Goal: Task Accomplishment & Management: Use online tool/utility

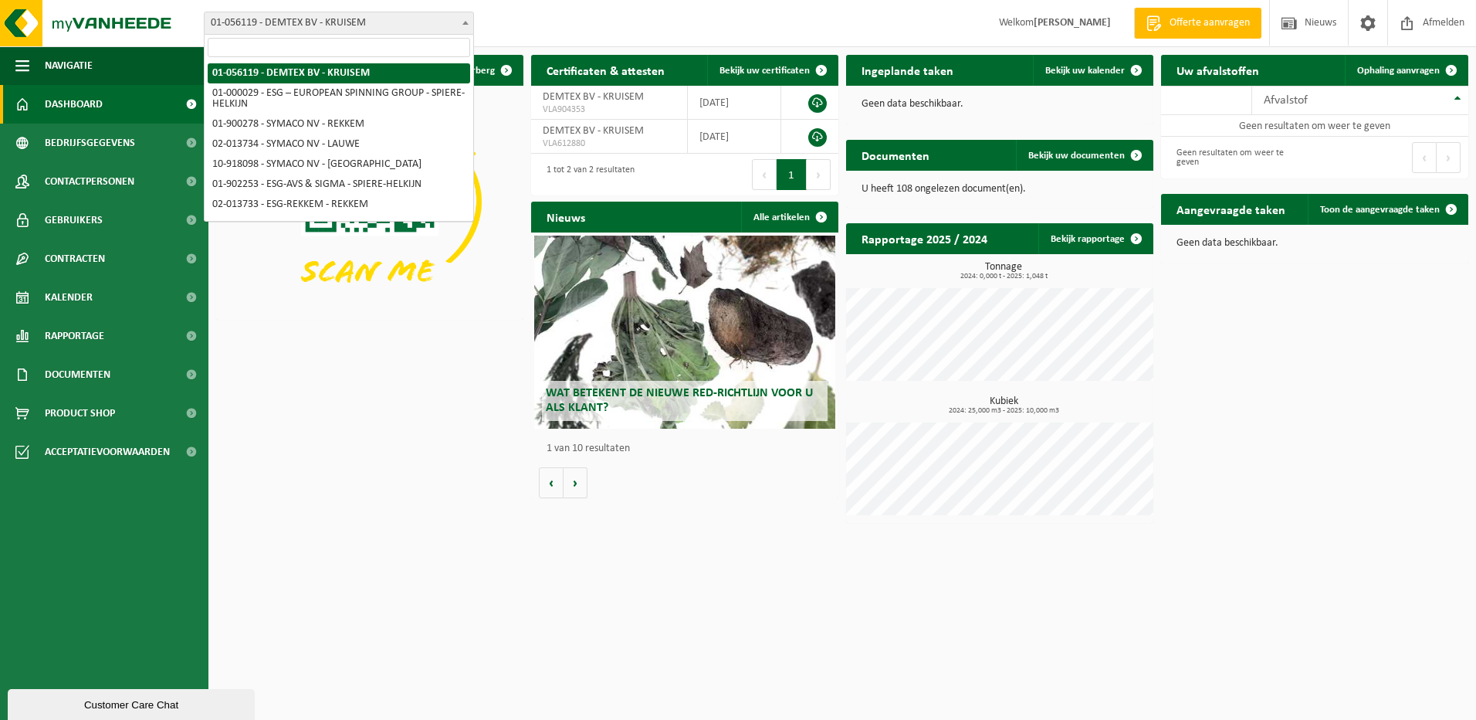
click at [465, 22] on b at bounding box center [465, 23] width 6 height 4
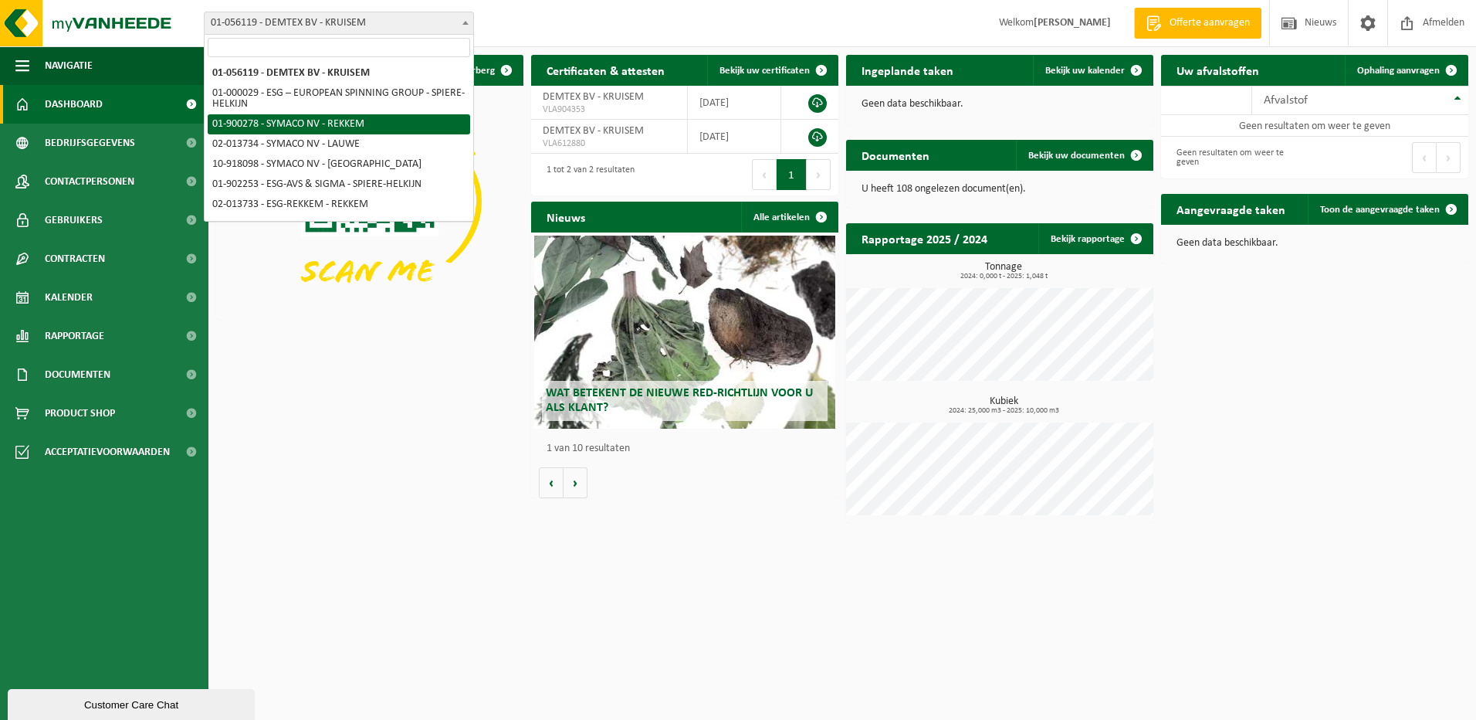
scroll to position [37, 0]
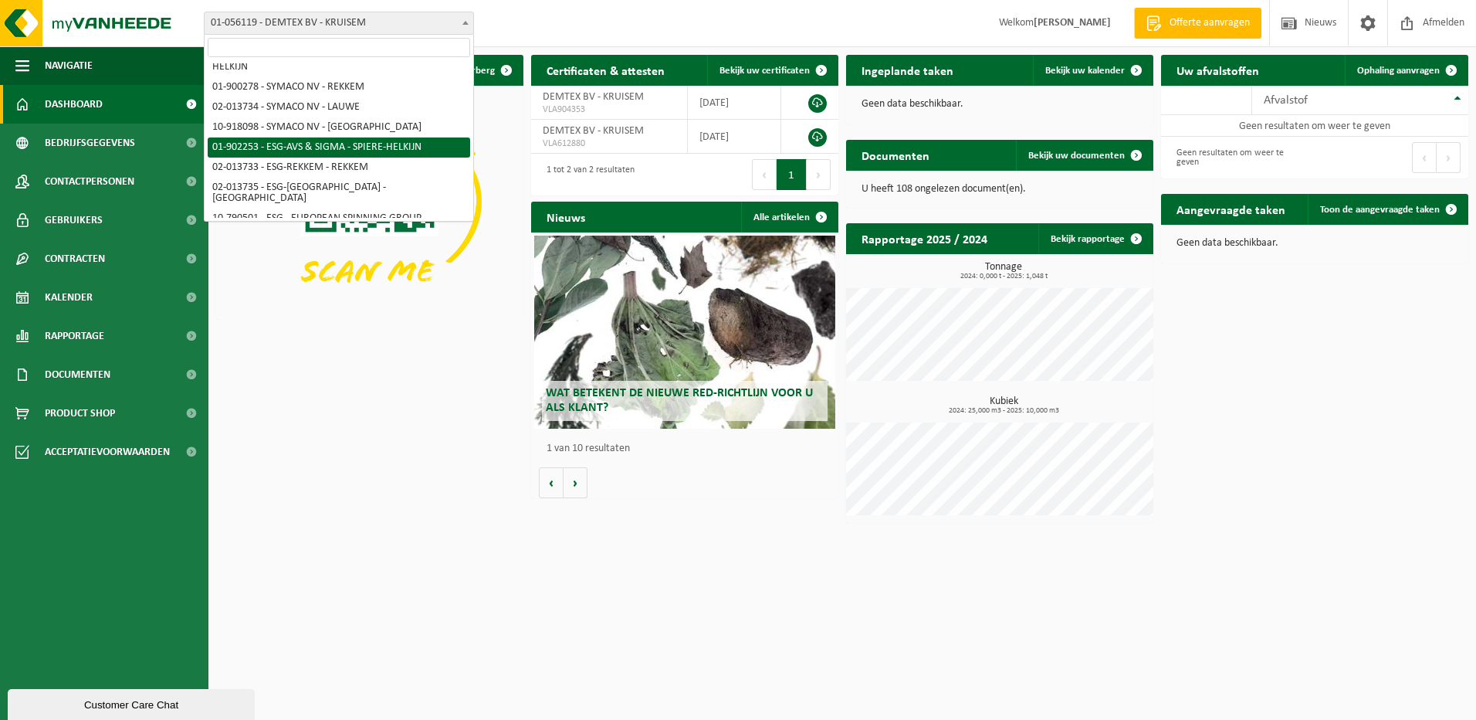
select select "14706"
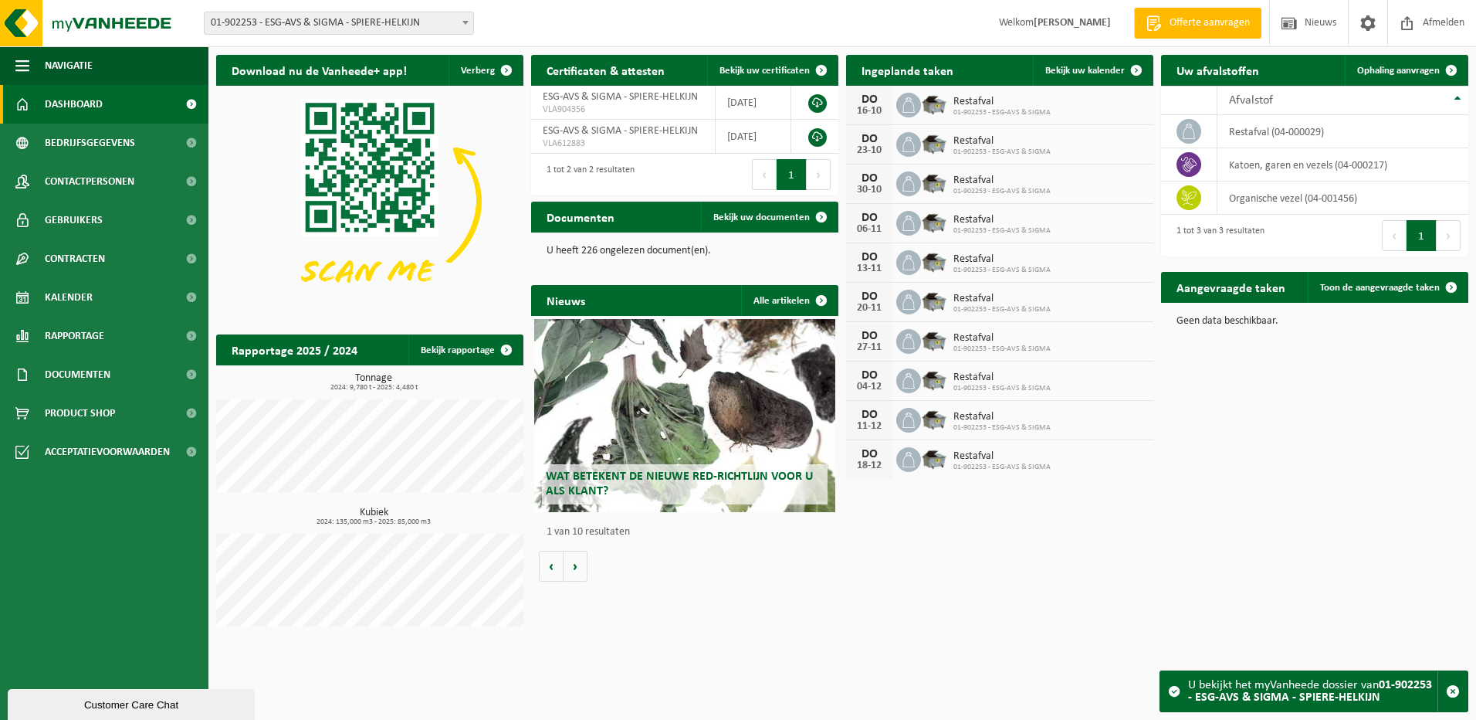
click at [464, 21] on b at bounding box center [465, 23] width 6 height 4
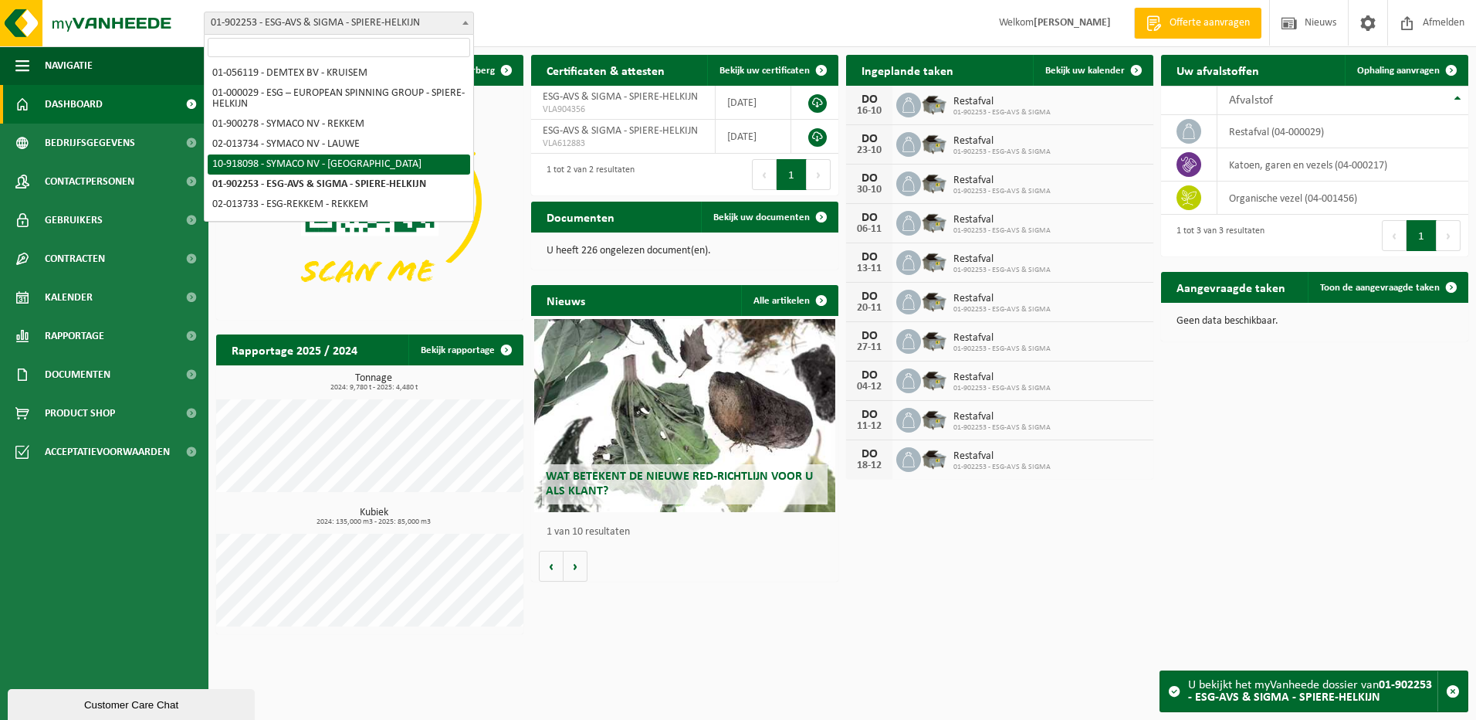
scroll to position [37, 0]
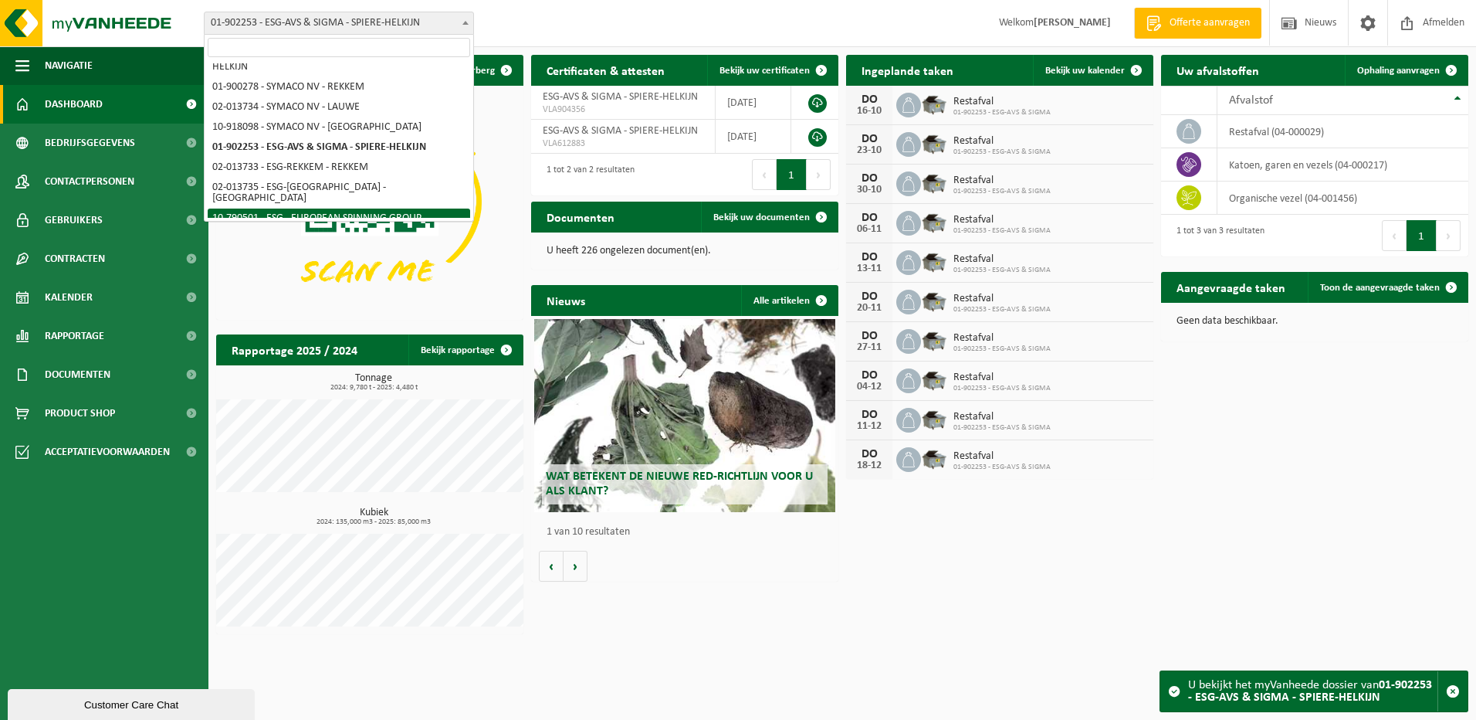
select select "29962"
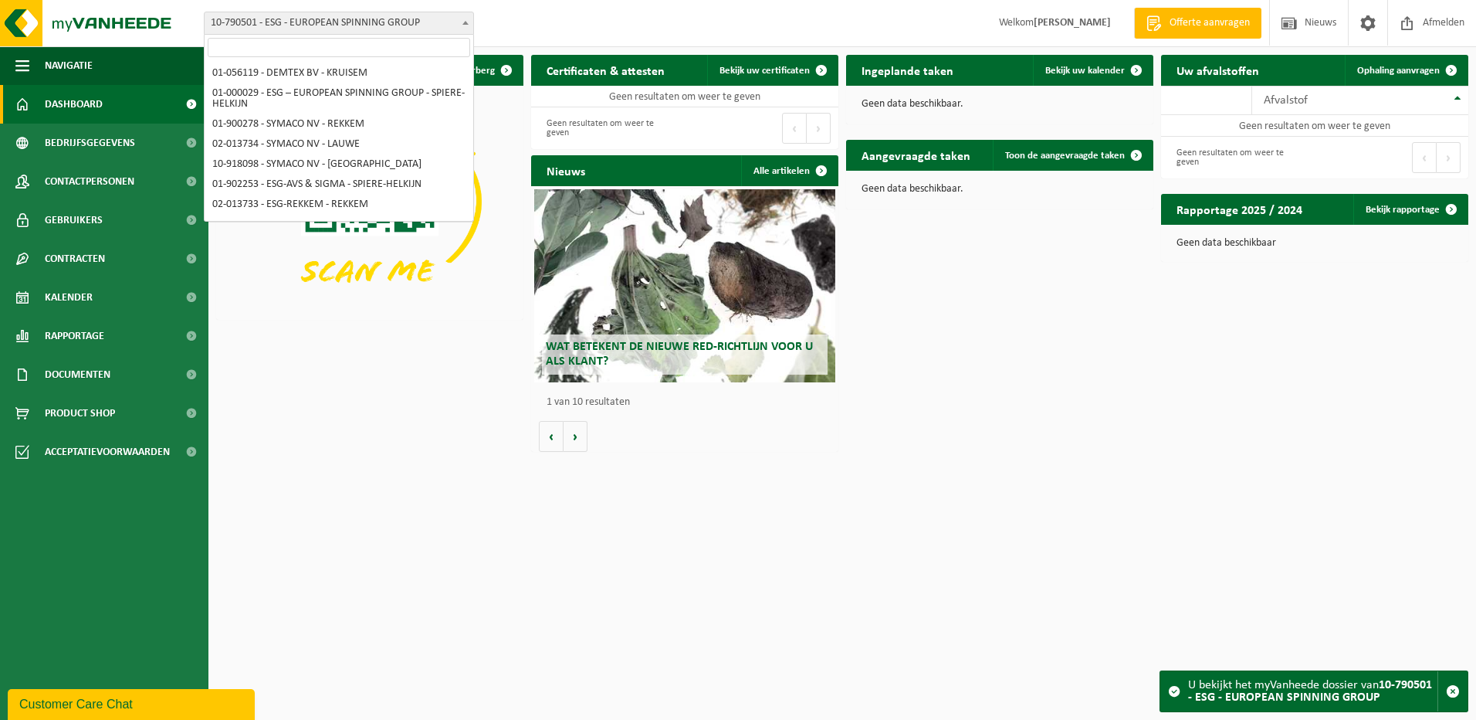
click at [462, 21] on b at bounding box center [465, 23] width 6 height 4
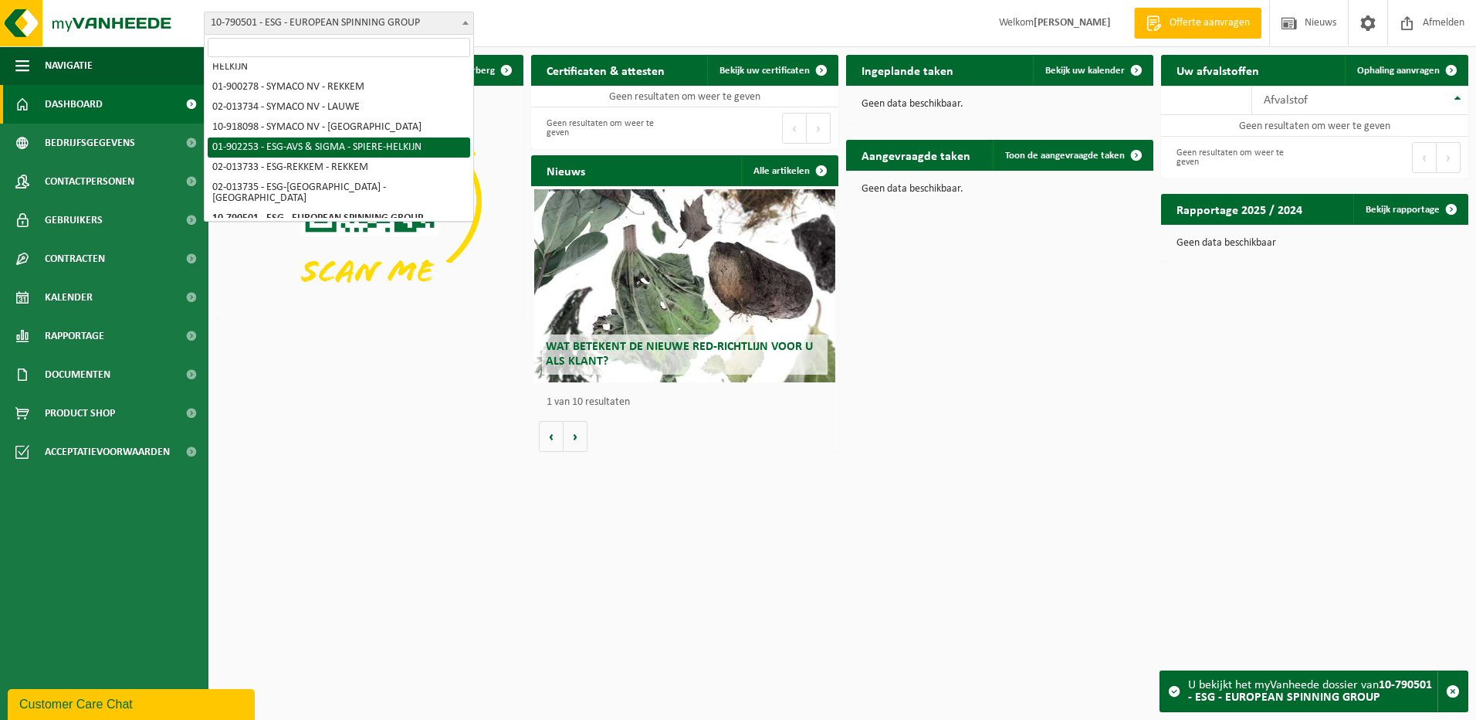
select select "14706"
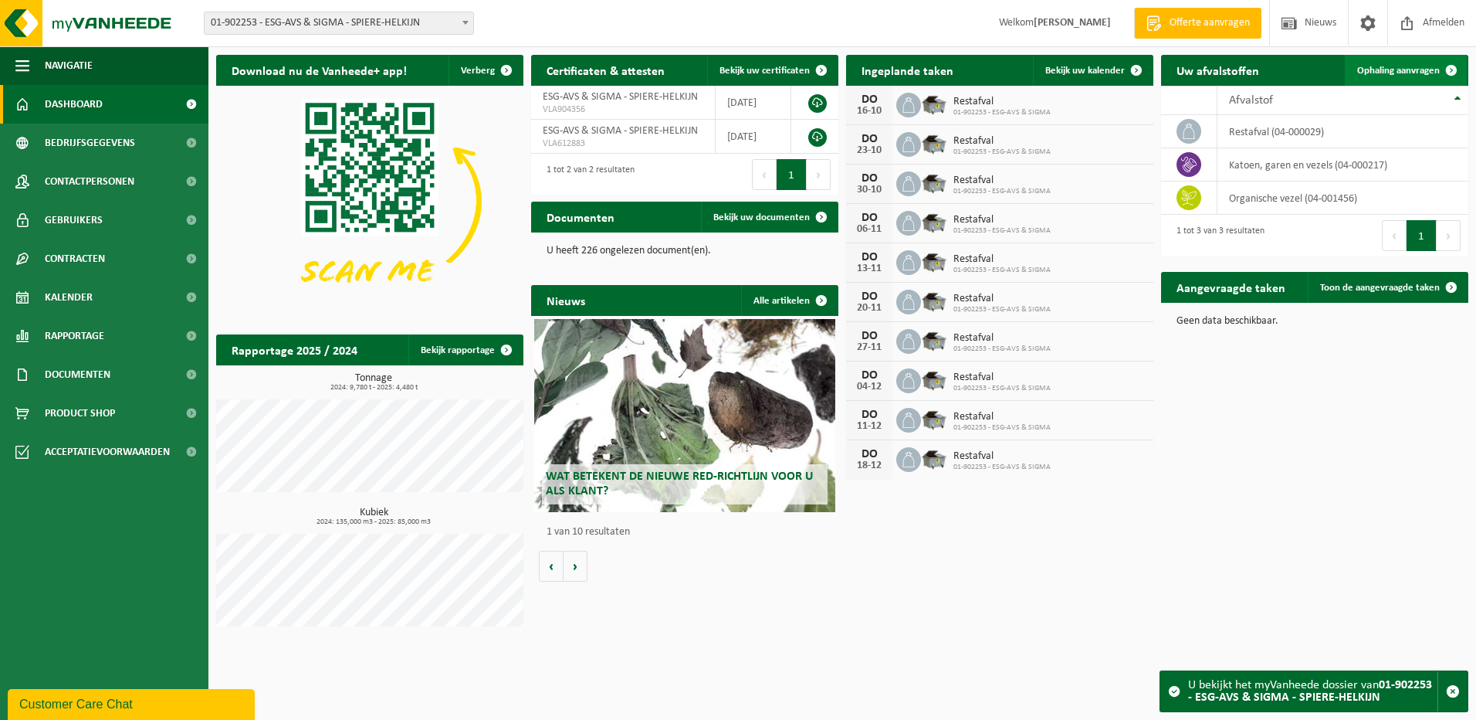
click at [1368, 73] on span "Ophaling aanvragen" at bounding box center [1398, 71] width 83 height 10
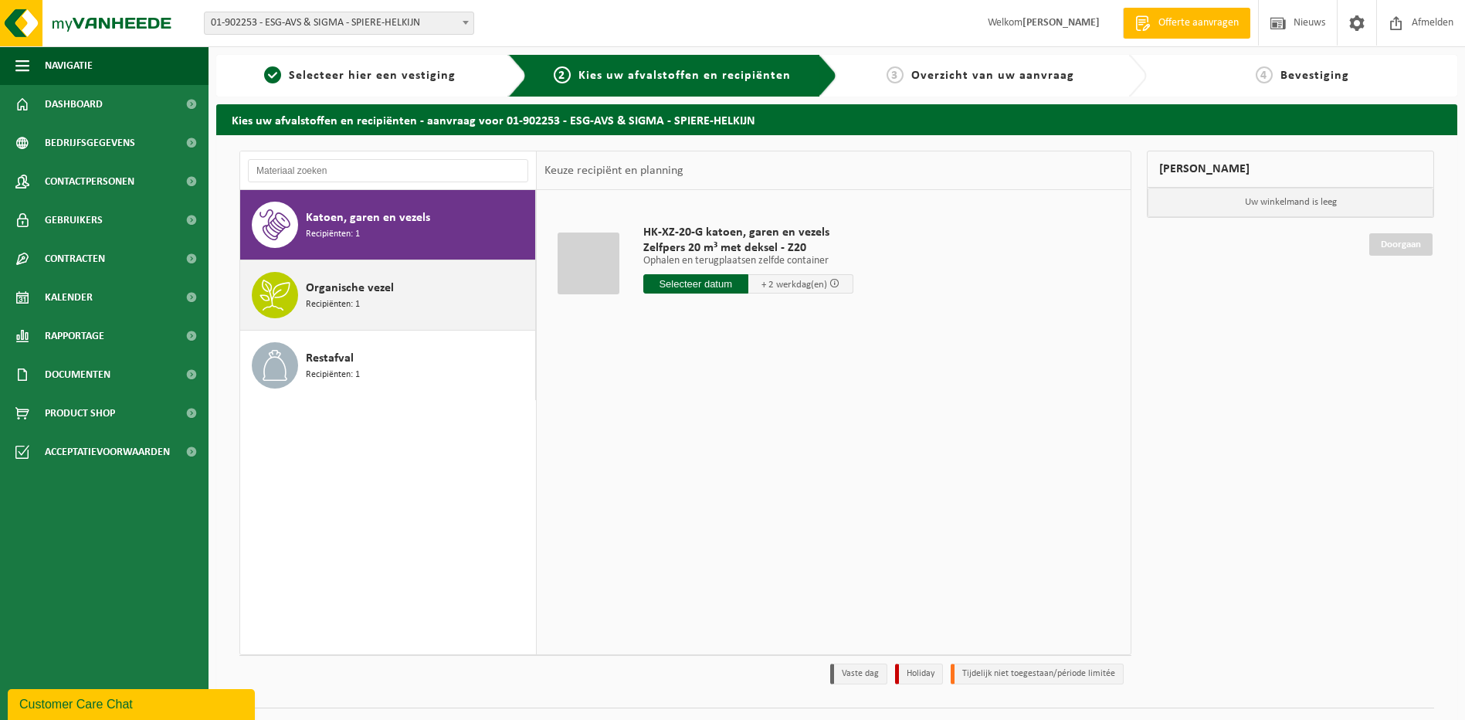
click at [428, 303] on div "Organische vezel Recipiënten: 1" at bounding box center [418, 295] width 225 height 46
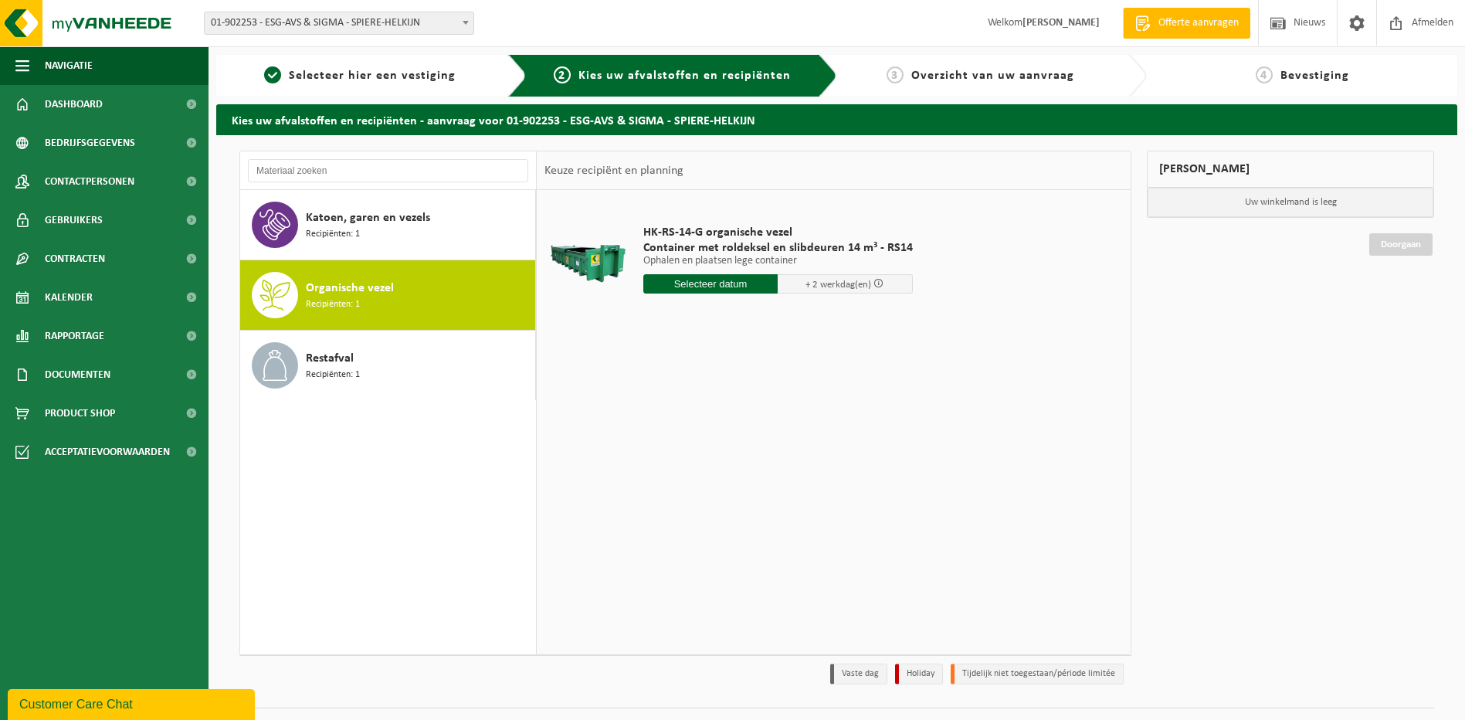
click at [693, 283] on input "text" at bounding box center [710, 283] width 135 height 19
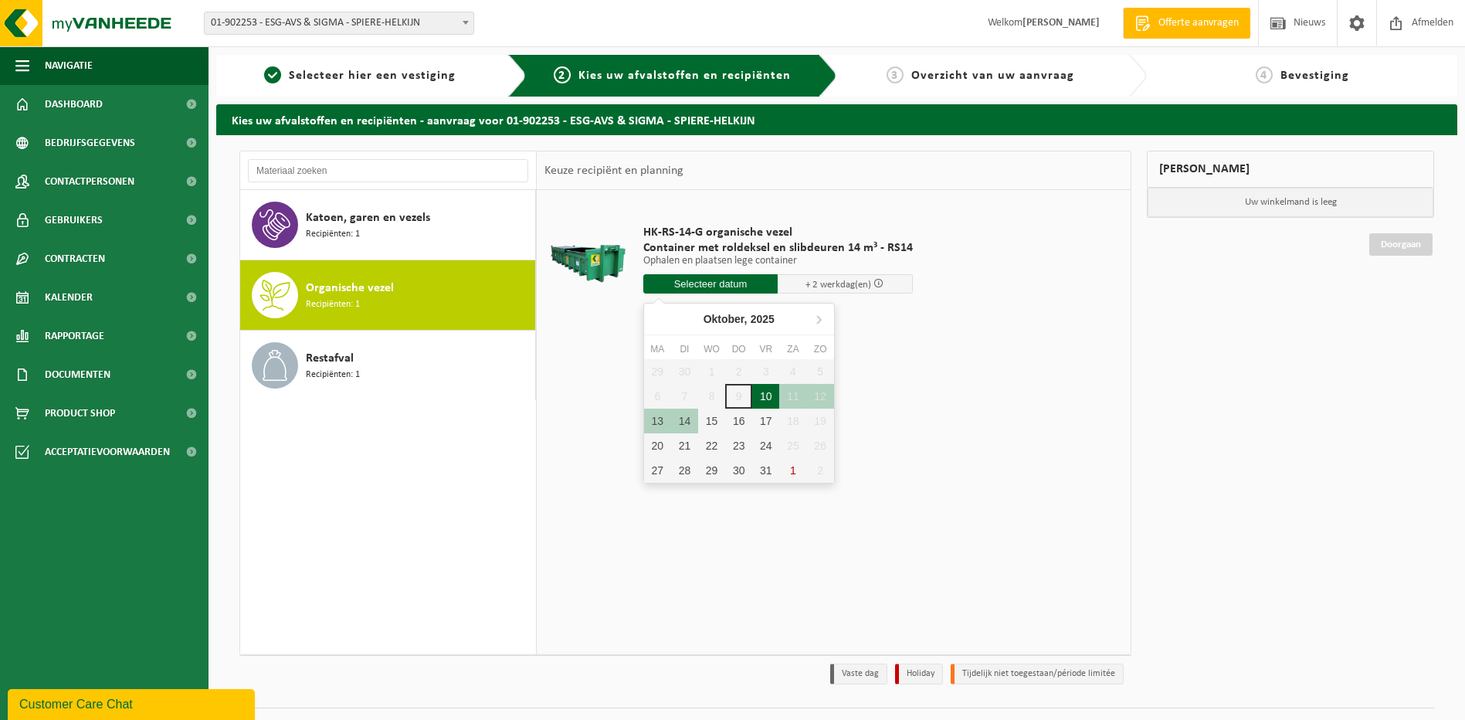
click at [768, 395] on div "10" at bounding box center [765, 396] width 27 height 25
type input "Van 2025-10-10"
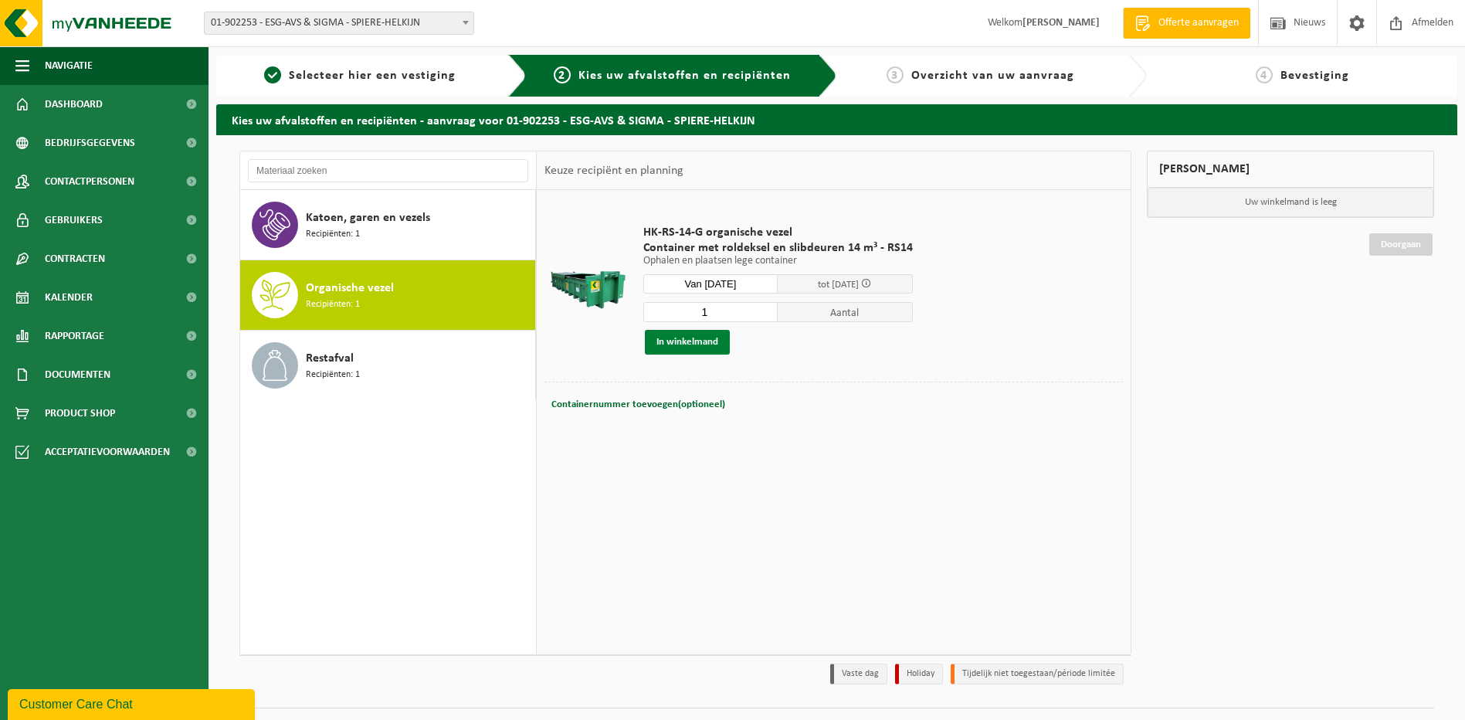
click at [689, 347] on button "In winkelmand" at bounding box center [687, 342] width 85 height 25
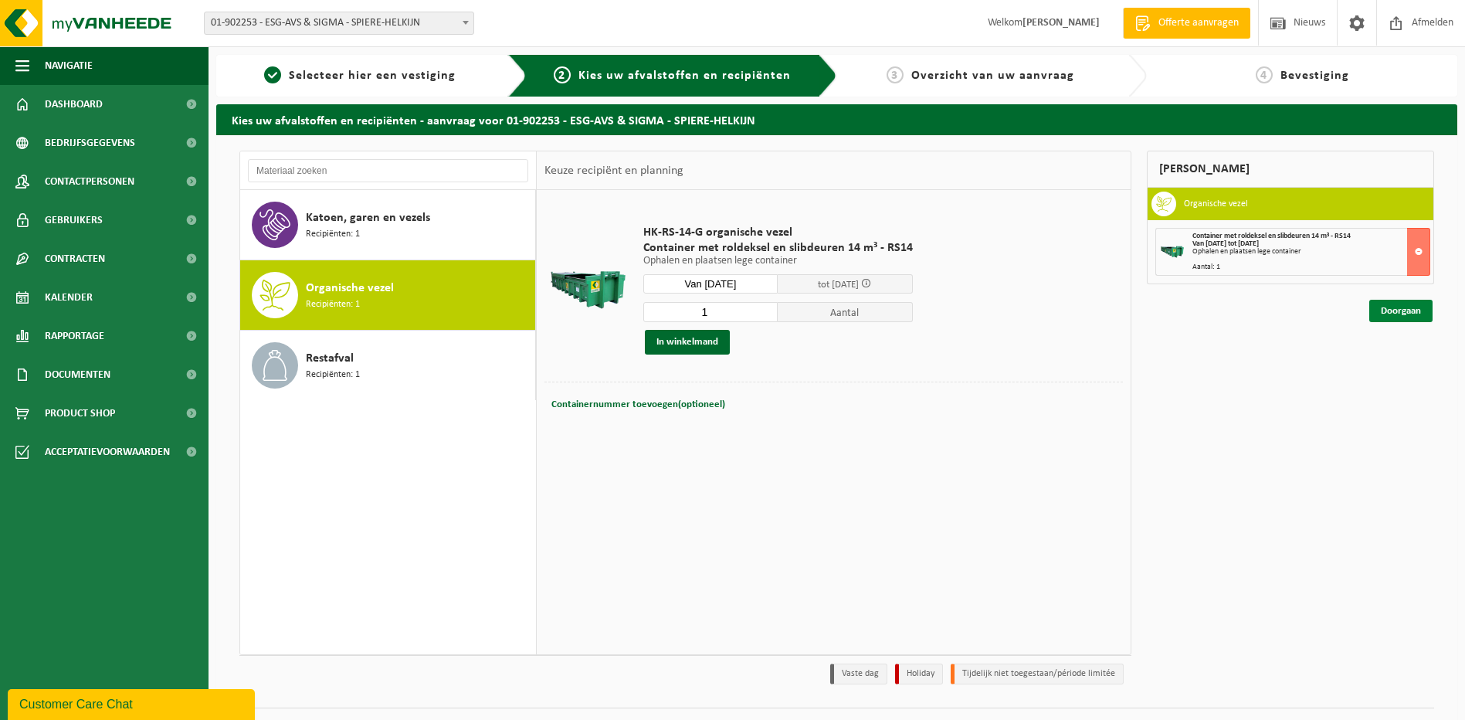
click at [1403, 316] on link "Doorgaan" at bounding box center [1400, 311] width 63 height 22
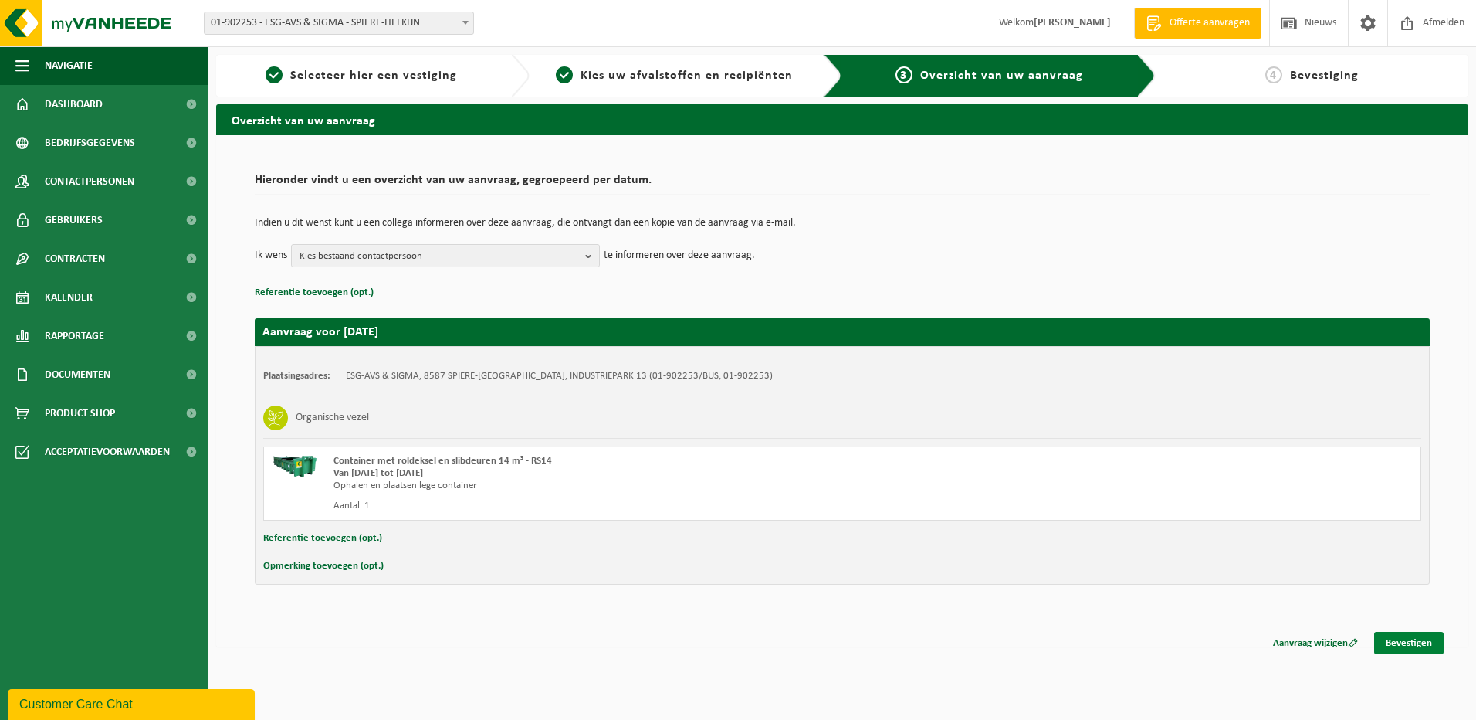
click at [1395, 644] on link "Bevestigen" at bounding box center [1408, 643] width 69 height 22
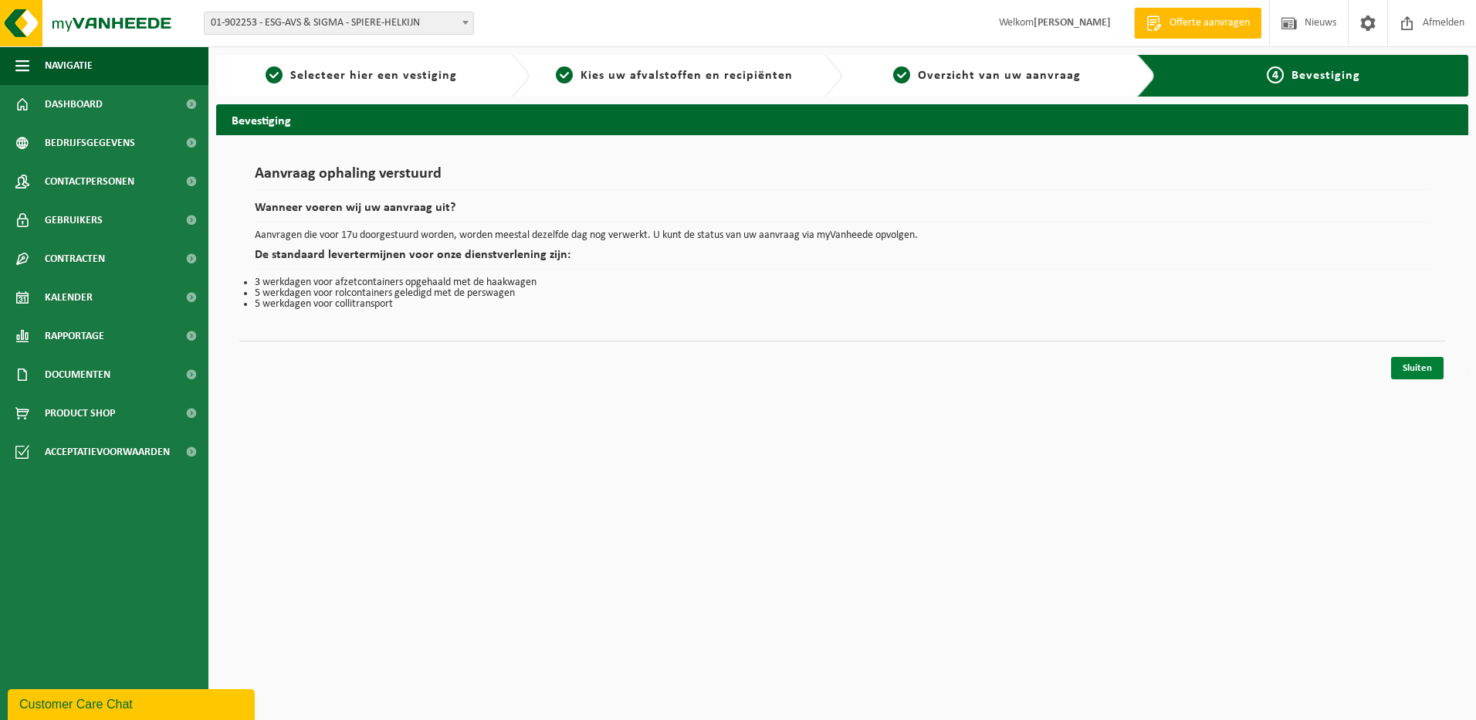
click at [1418, 364] on link "Sluiten" at bounding box center [1417, 368] width 53 height 22
